Goal: Task Accomplishment & Management: Use online tool/utility

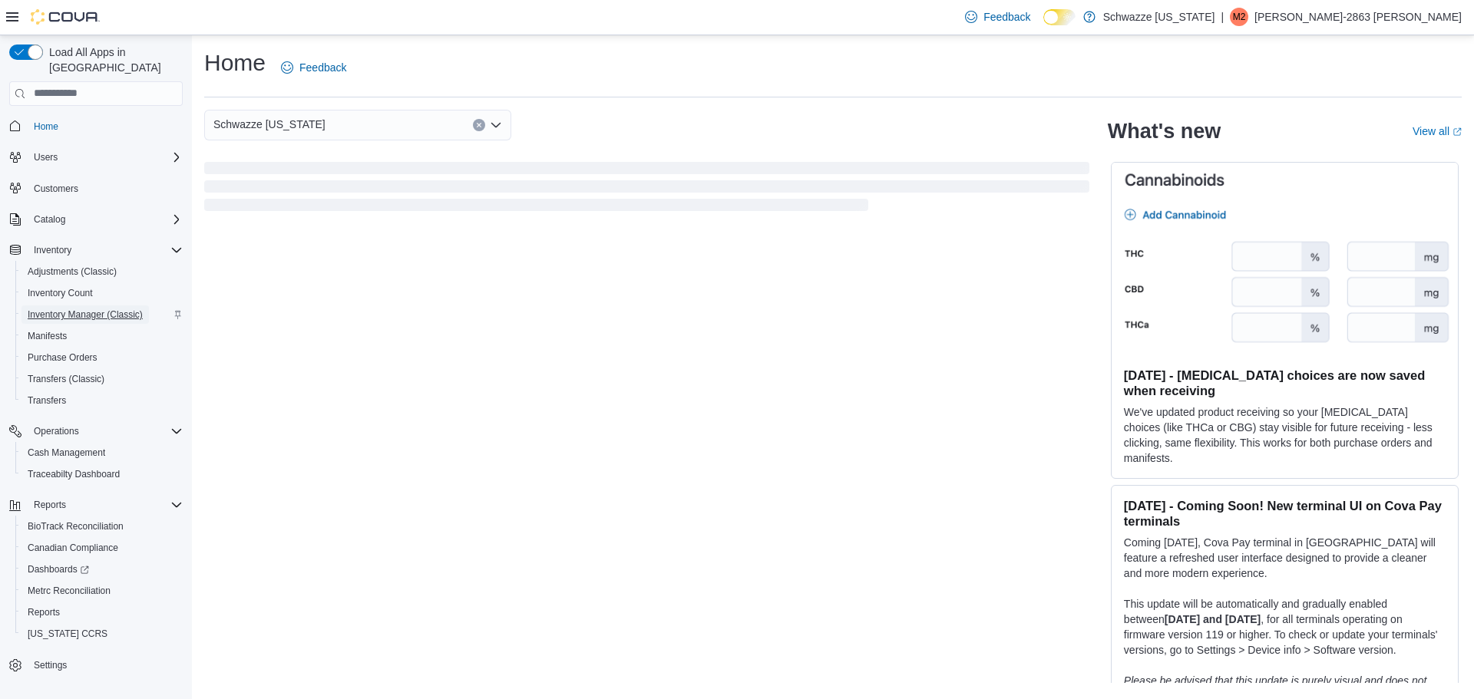
click at [72, 309] on span "Inventory Manager (Classic)" at bounding box center [85, 315] width 115 height 12
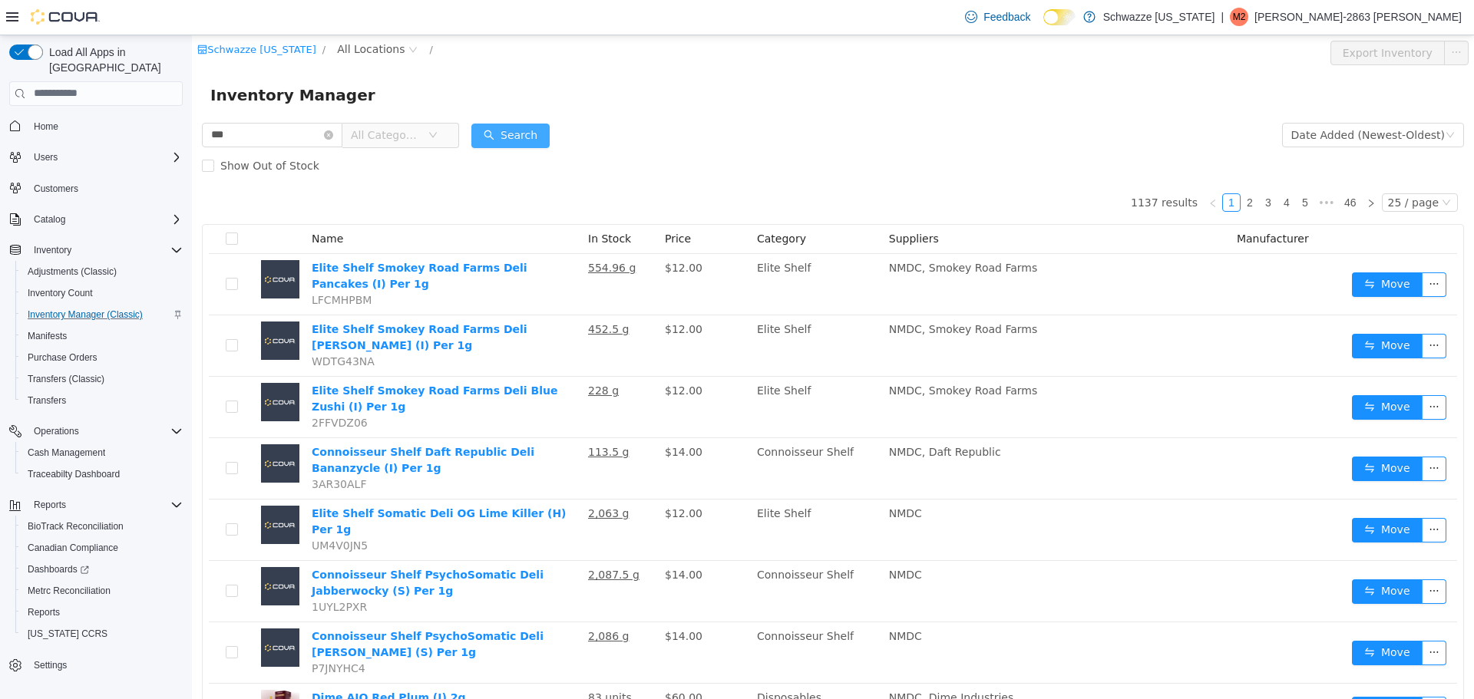
type input "***"
click at [508, 142] on button "Search" at bounding box center [510, 135] width 78 height 25
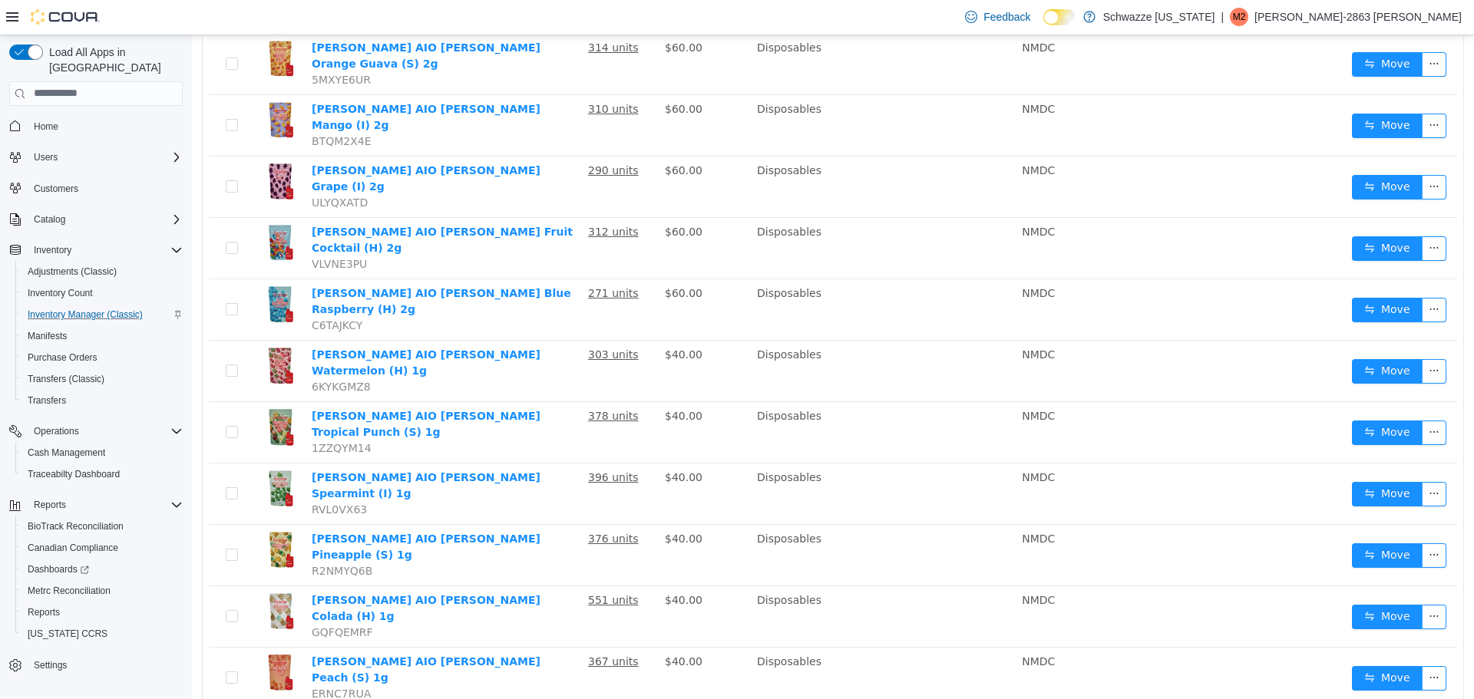
scroll to position [884, 0]
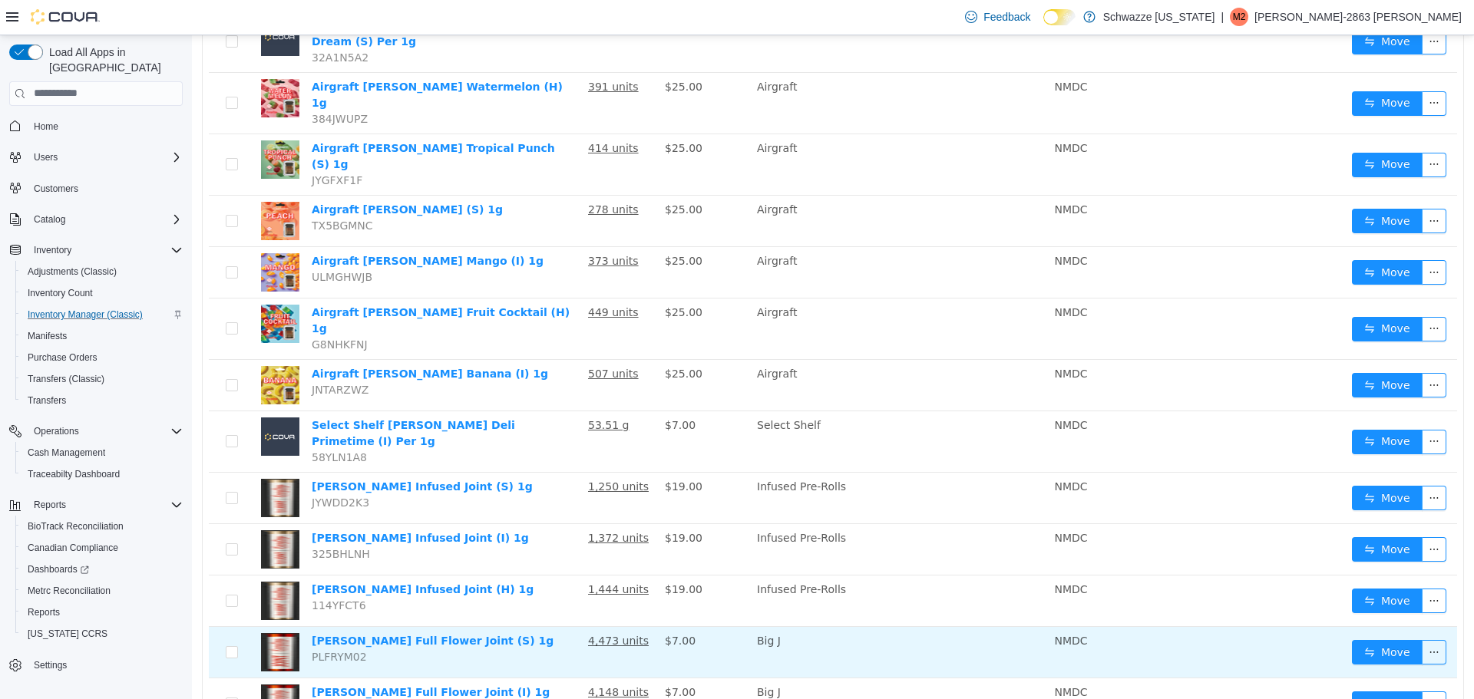
scroll to position [711, 0]
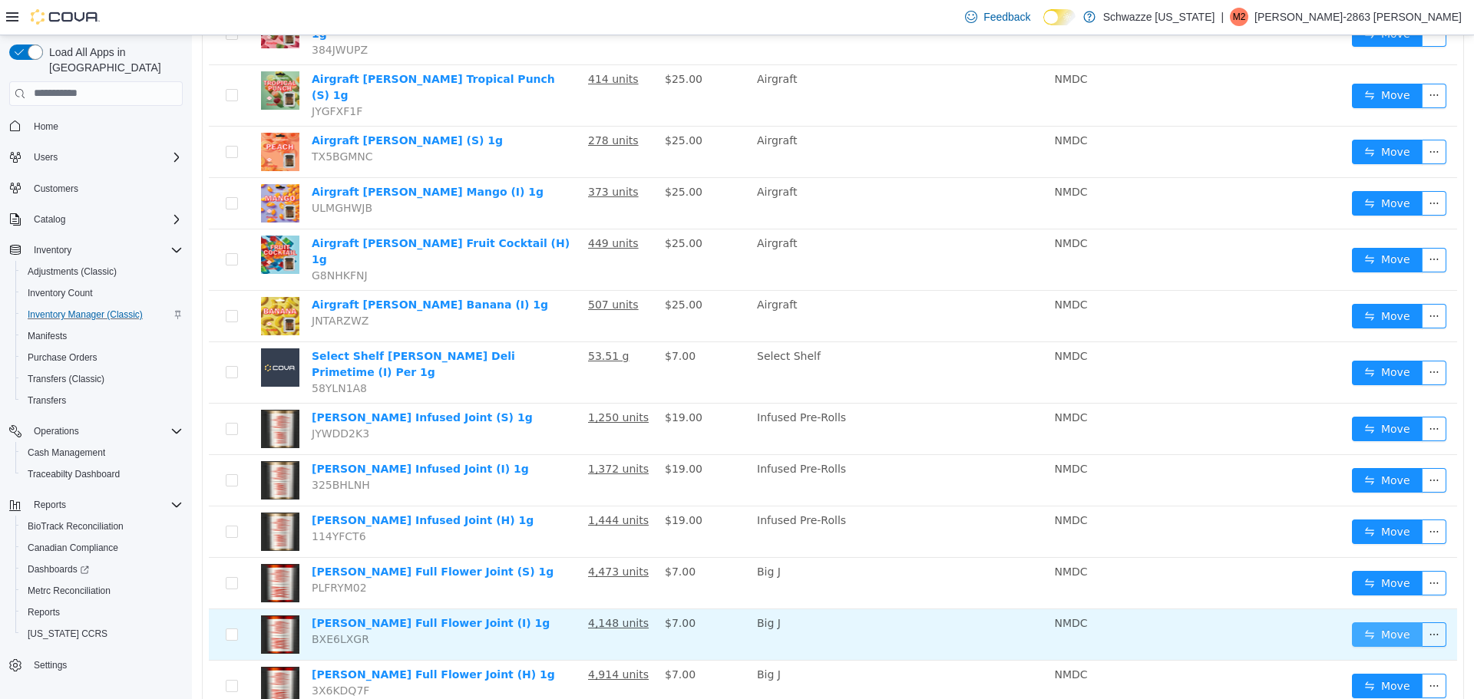
click at [1361, 622] on button "Move" at bounding box center [1386, 634] width 71 height 25
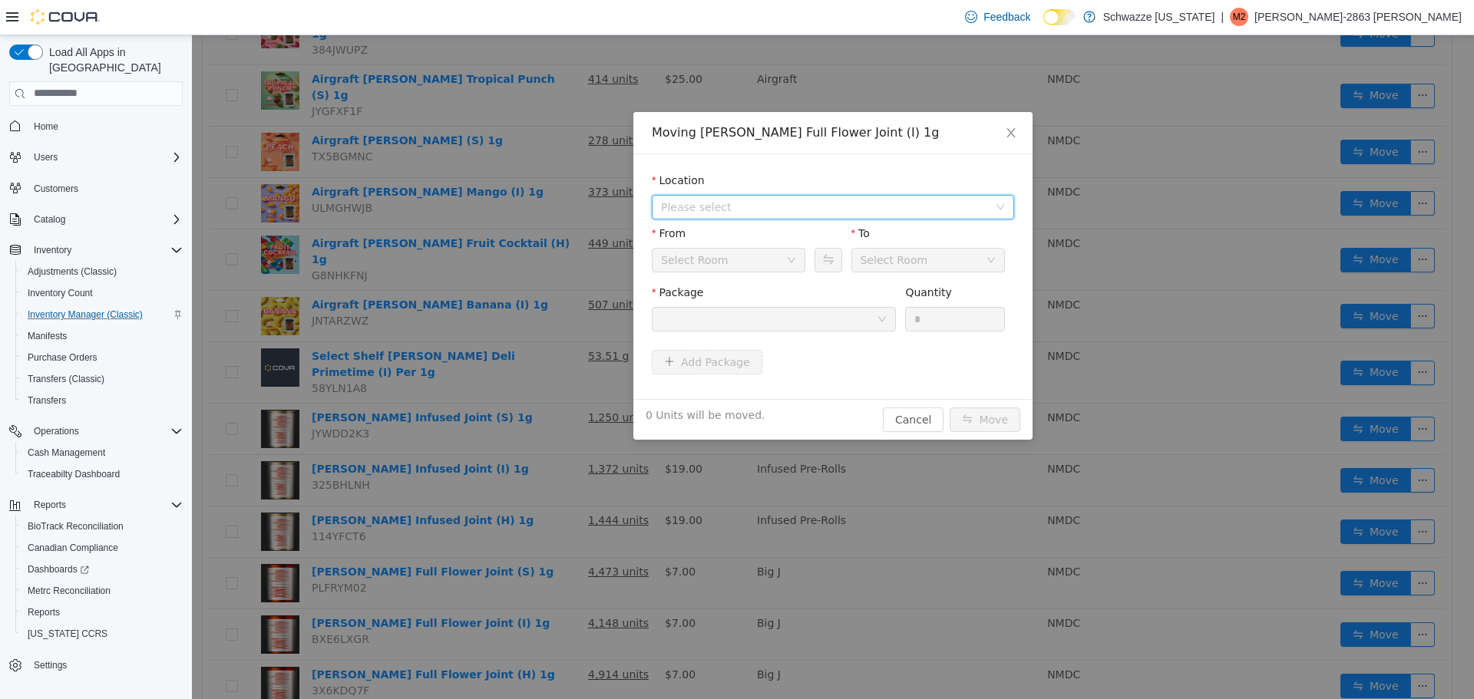
click at [738, 203] on span "Please select" at bounding box center [824, 206] width 327 height 15
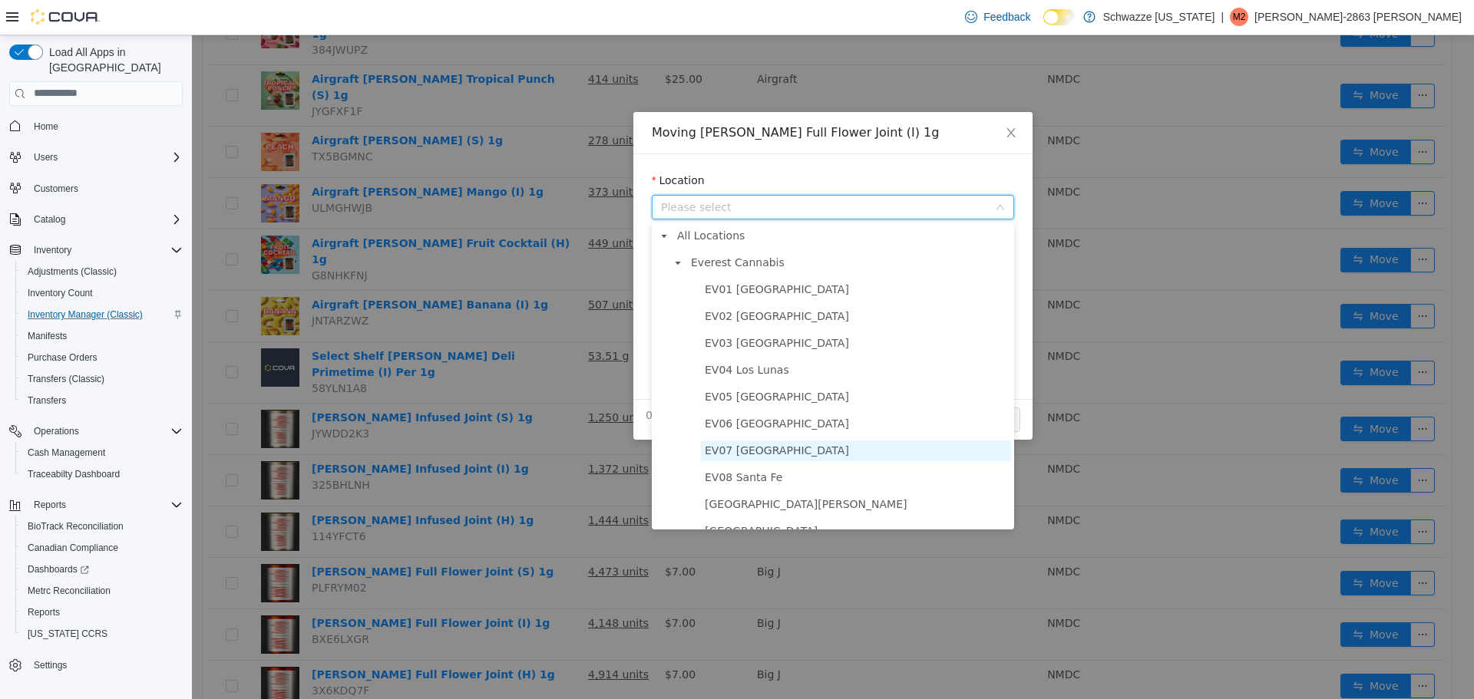
click at [777, 448] on span "EV07 [GEOGRAPHIC_DATA]" at bounding box center [777, 450] width 144 height 12
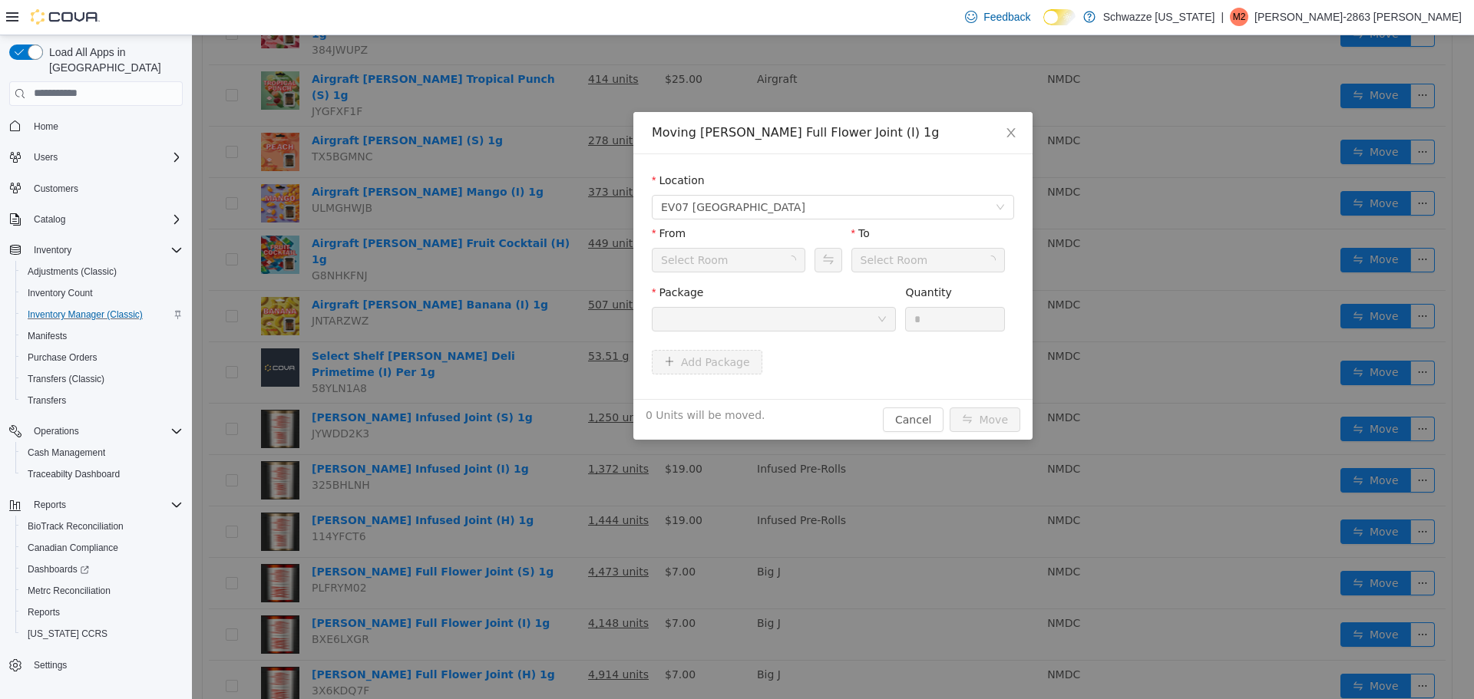
click at [805, 332] on div "Package" at bounding box center [774, 310] width 244 height 53
click at [802, 327] on div at bounding box center [769, 318] width 216 height 23
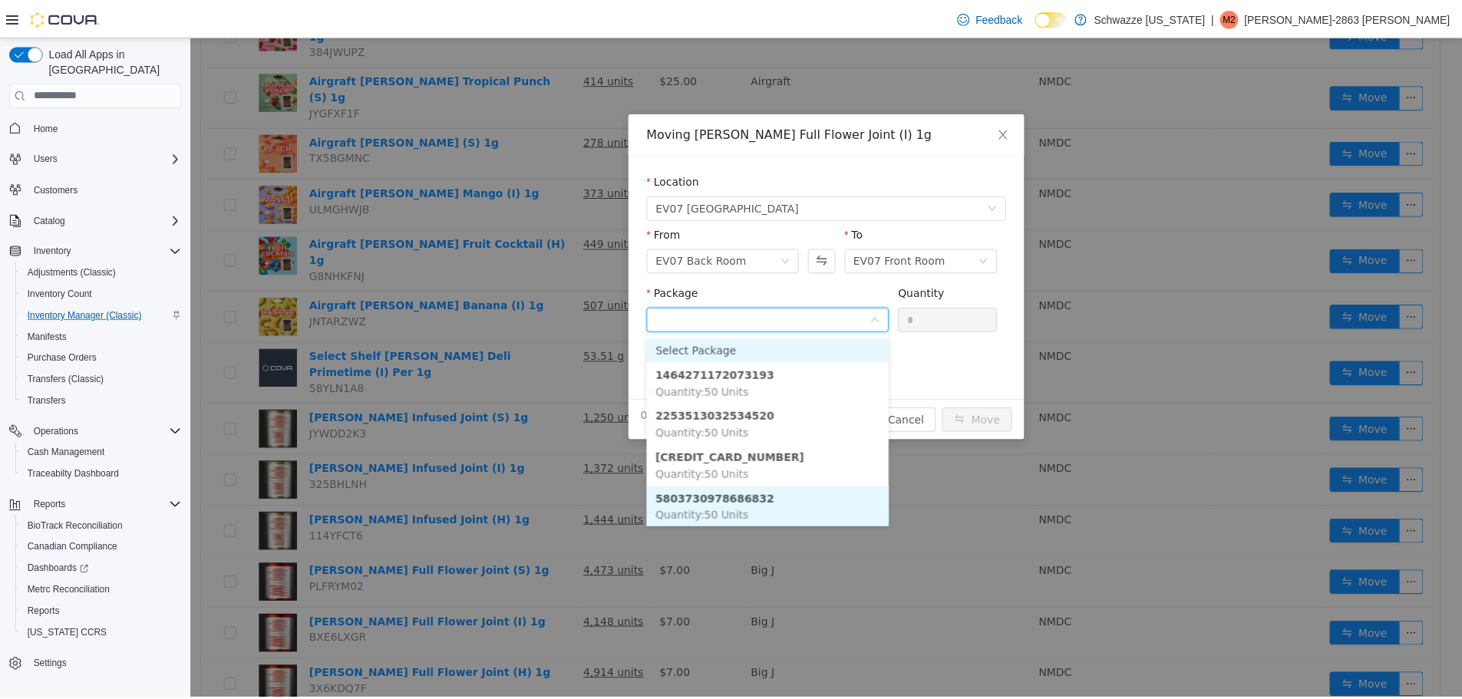
scroll to position [2, 0]
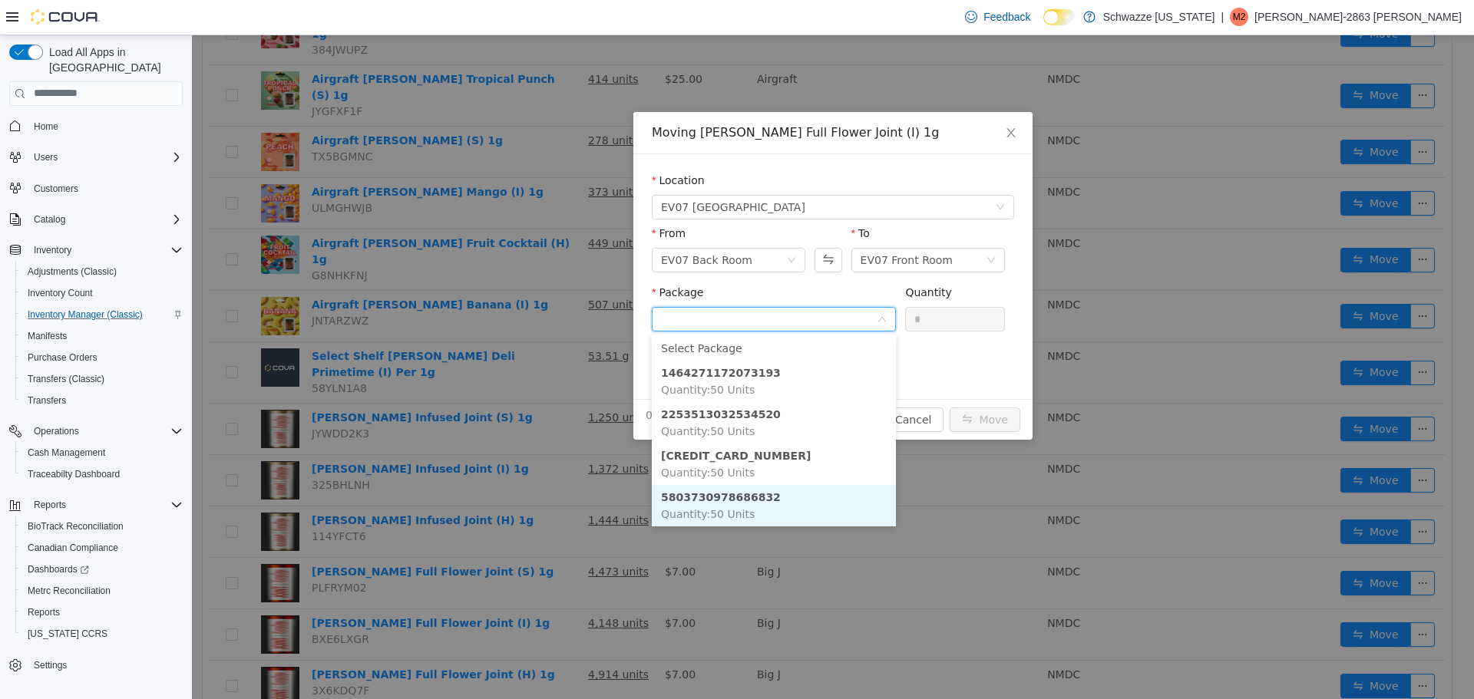
click at [817, 503] on li "5803730978686832 Quantity : 50 Units" at bounding box center [774, 504] width 244 height 41
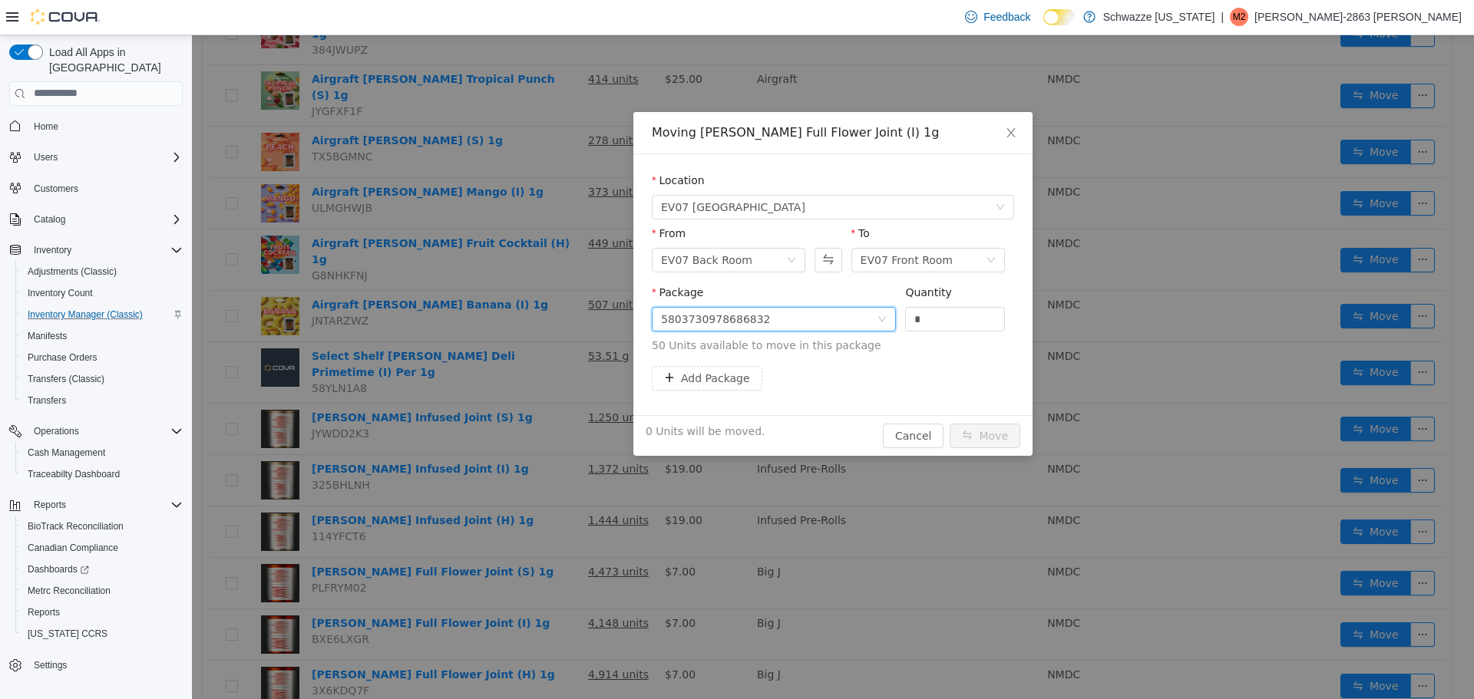
drag, startPoint x: 938, startPoint y: 323, endPoint x: 886, endPoint y: 319, distance: 51.6
click at [887, 321] on span "Package 5803730978686832 Quantity * 50 Units available to move in this package" at bounding box center [833, 319] width 362 height 68
type input "**"
drag, startPoint x: 1002, startPoint y: 444, endPoint x: 1000, endPoint y: 434, distance: 9.3
click at [1001, 441] on button "Move" at bounding box center [984, 435] width 71 height 25
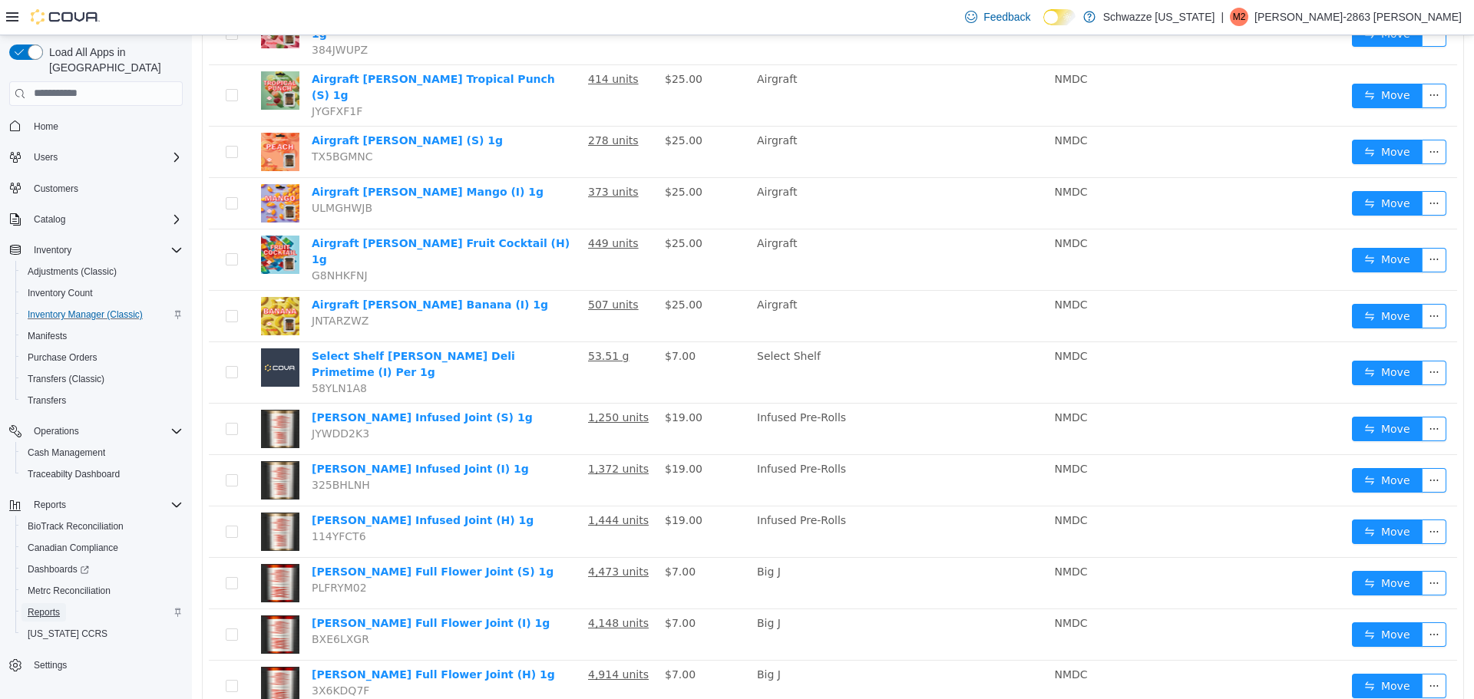
click at [65, 603] on link "Reports" at bounding box center [43, 612] width 45 height 18
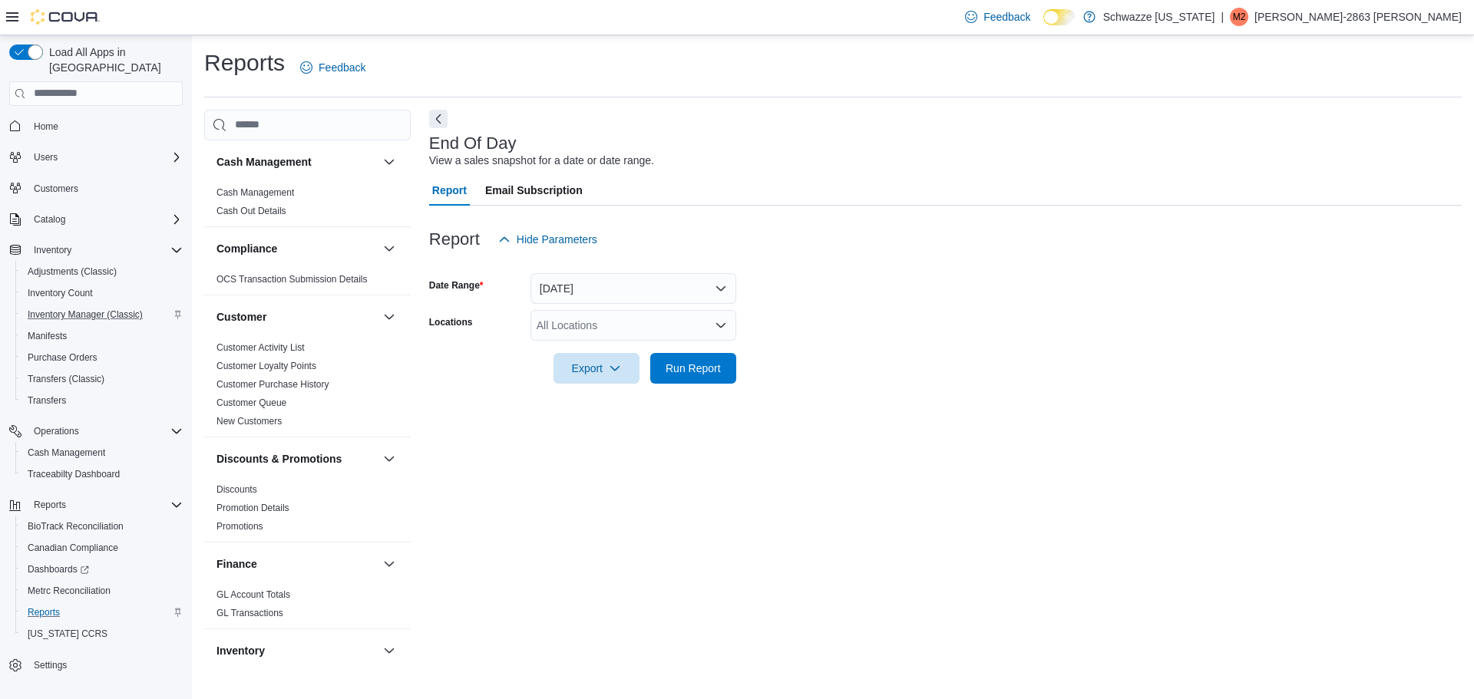
click at [617, 334] on div "All Locations" at bounding box center [633, 325] width 206 height 31
type input "*"
click at [636, 349] on span "EV07 [GEOGRAPHIC_DATA]" at bounding box center [641, 351] width 141 height 15
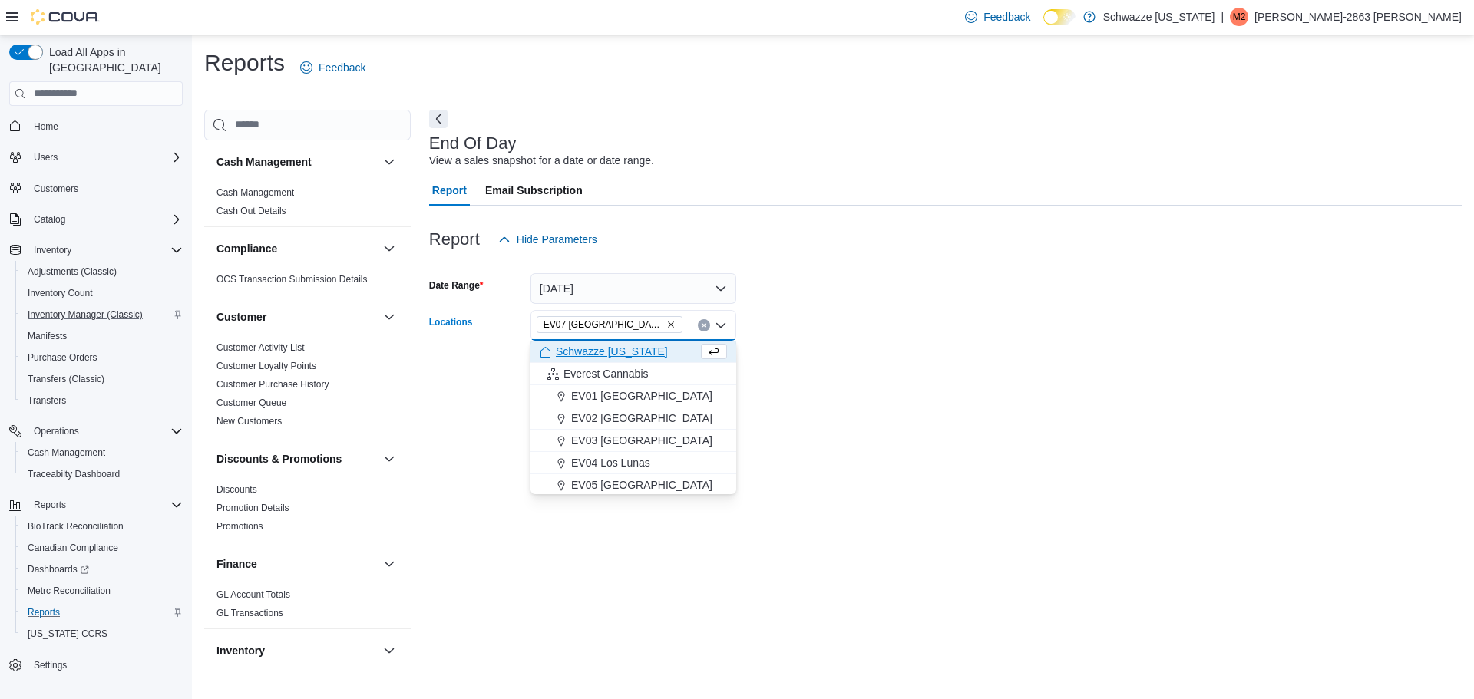
click at [827, 344] on div at bounding box center [945, 347] width 1032 height 12
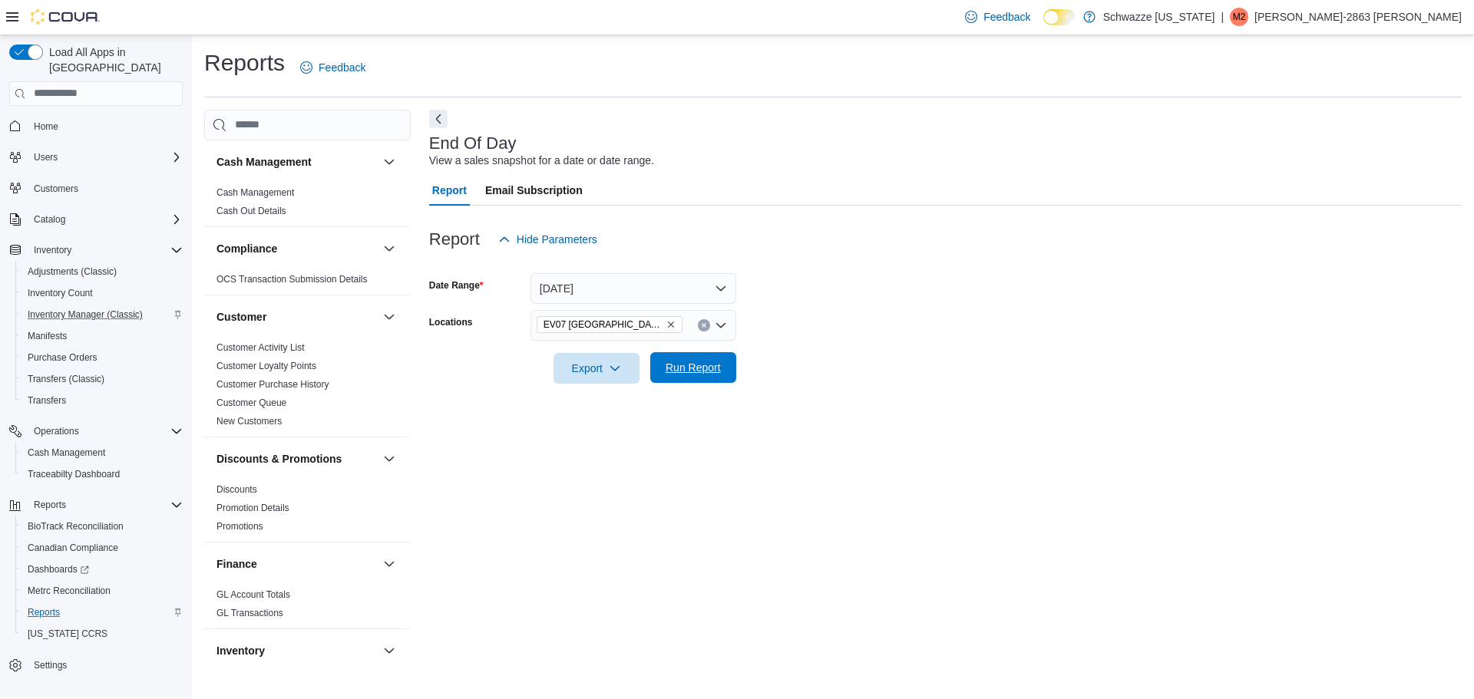
click at [708, 365] on span "Run Report" at bounding box center [692, 367] width 55 height 15
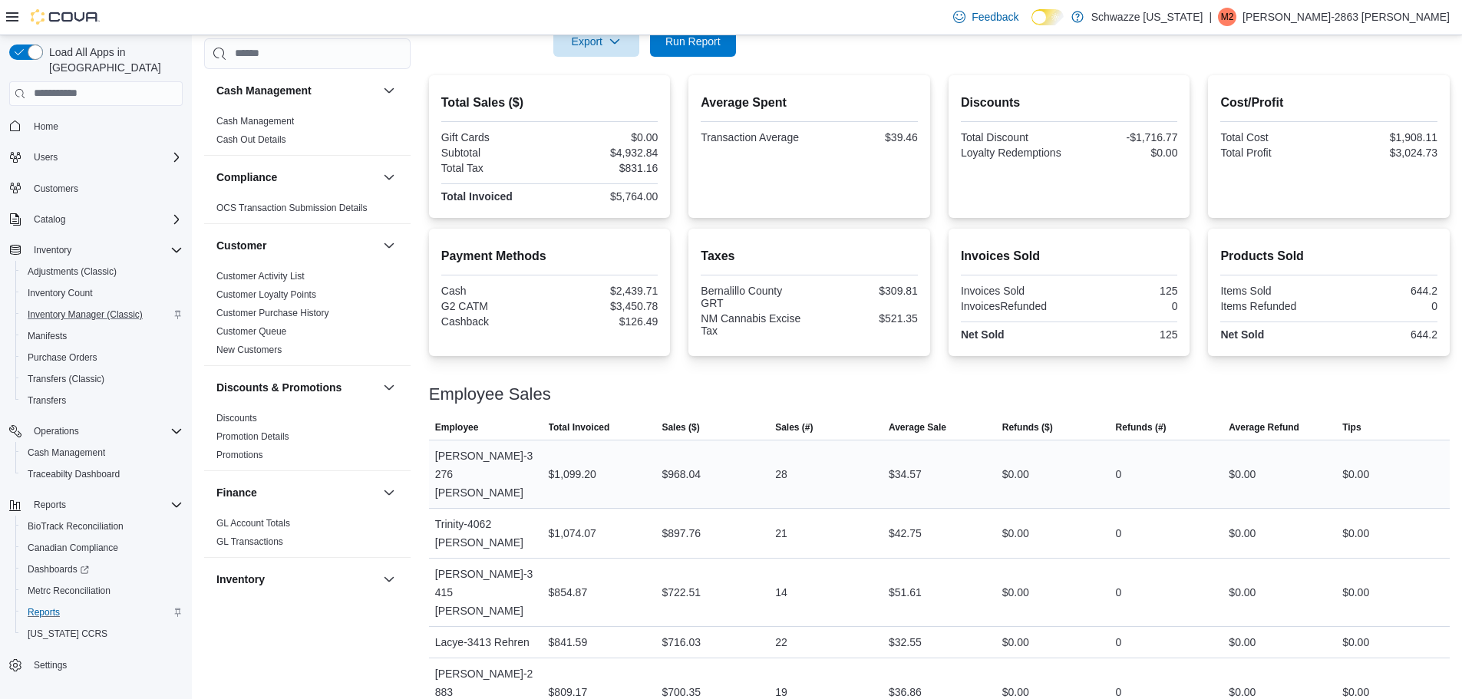
scroll to position [338, 0]
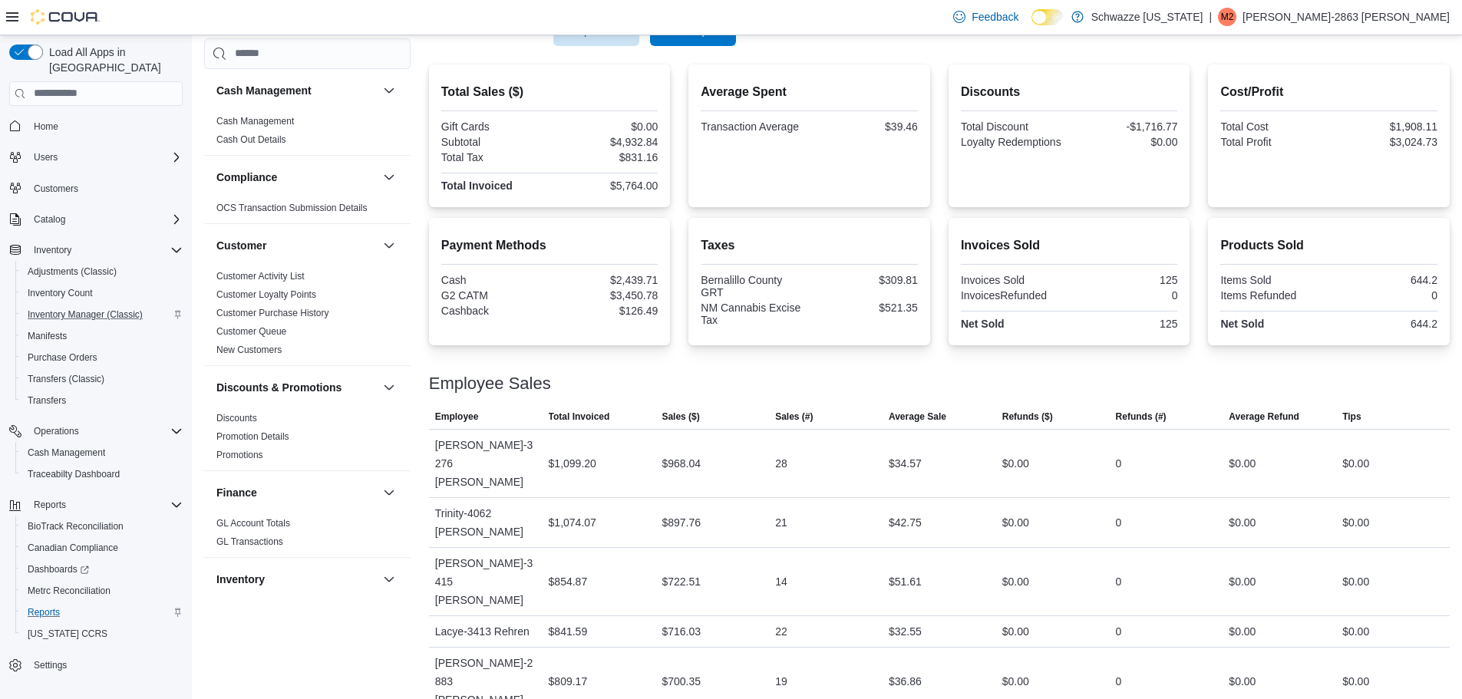
click at [919, 351] on div "Total Sales ($) Gift Cards $0.00 Subtotal $4,932.84 Total Tax $831.16 Total Inv…" at bounding box center [939, 449] width 1021 height 770
click at [1078, 380] on div "Employee Sales" at bounding box center [939, 384] width 1021 height 18
